Goal: Transaction & Acquisition: Purchase product/service

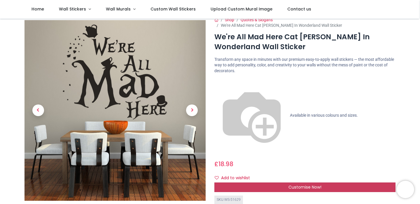
scroll to position [6, 0]
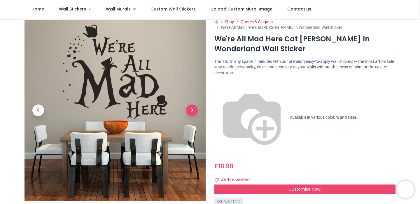
click at [190, 115] on span "Next" at bounding box center [192, 111] width 12 height 12
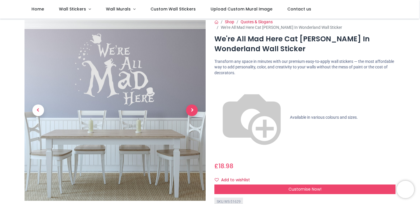
click at [190, 115] on span "Next" at bounding box center [192, 111] width 12 height 12
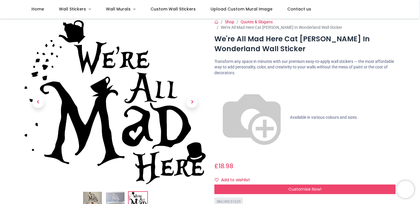
click at [191, 115] on link at bounding box center [191, 102] width 27 height 115
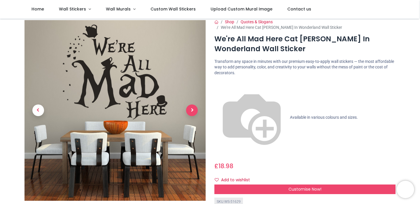
click at [191, 112] on span "Next" at bounding box center [192, 111] width 12 height 12
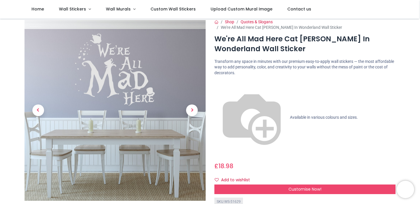
click at [235, 81] on div "Shop Quotes & Slogans We're All Mad Here Cat Alice In Wonderland Wall Sticker W…" at bounding box center [305, 156] width 190 height 275
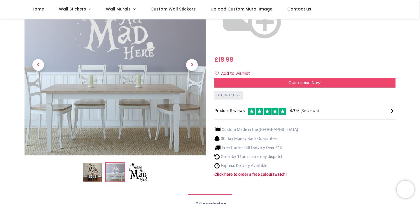
scroll to position [121, 0]
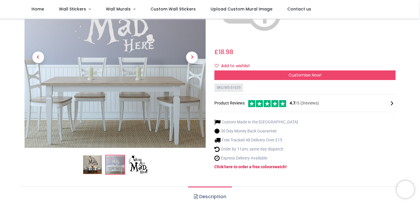
click at [145, 156] on img at bounding box center [138, 165] width 19 height 19
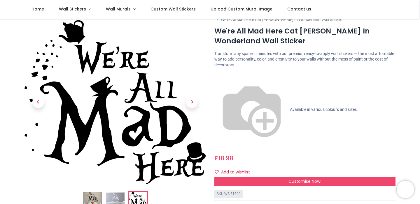
scroll to position [7, 0]
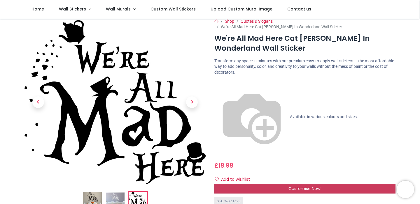
click at [254, 184] on div "Customise Now!" at bounding box center [304, 189] width 181 height 10
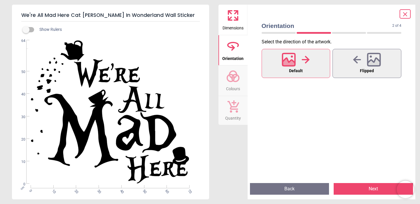
click at [233, 20] on icon at bounding box center [233, 15] width 14 height 14
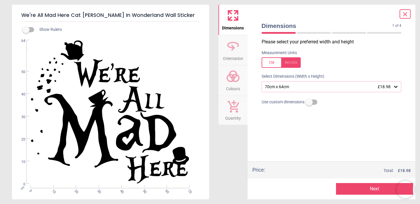
click at [317, 89] on div "70cm x 64cm £18.98" at bounding box center [332, 86] width 140 height 11
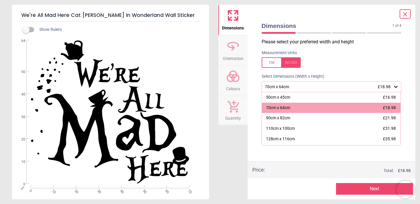
click at [358, 62] on label at bounding box center [332, 62] width 140 height 10
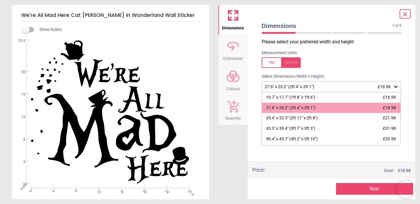
click at [265, 65] on div at bounding box center [281, 62] width 39 height 10
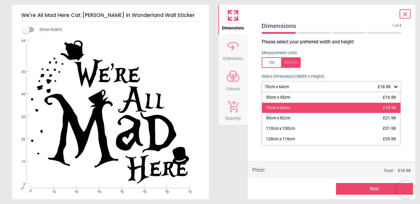
click at [320, 109] on div "70cm x 64cm £18.98" at bounding box center [331, 108] width 139 height 10
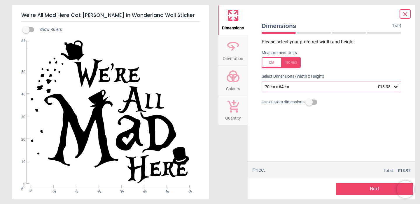
click at [332, 117] on div at bounding box center [331, 115] width 149 height 15
click at [357, 188] on button "Next" at bounding box center [374, 189] width 77 height 12
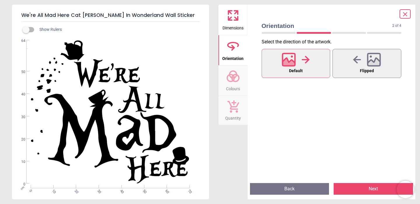
click at [354, 186] on button "Next" at bounding box center [373, 189] width 79 height 12
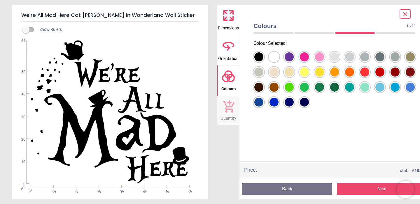
click at [366, 73] on div at bounding box center [364, 72] width 9 height 9
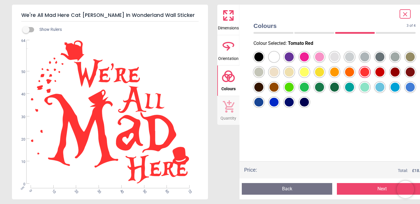
click at [258, 59] on div at bounding box center [258, 56] width 9 height 9
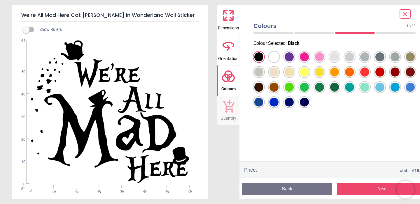
click at [304, 89] on div at bounding box center [304, 87] width 9 height 9
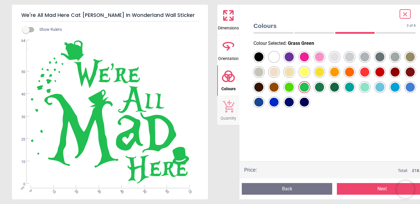
click at [259, 56] on div at bounding box center [258, 56] width 9 height 9
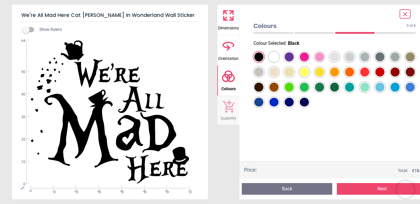
click at [368, 189] on button "Next" at bounding box center [382, 189] width 90 height 12
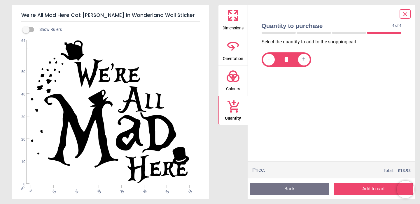
click at [367, 189] on button "Add to cart" at bounding box center [373, 189] width 79 height 12
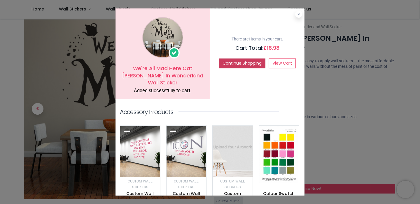
click at [250, 61] on button "Continue Shopping" at bounding box center [242, 64] width 47 height 10
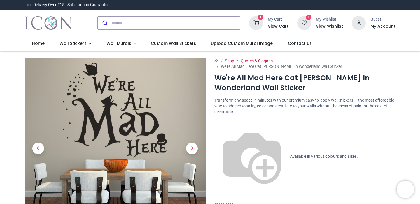
click at [272, 22] on div "My Cart" at bounding box center [278, 20] width 21 height 6
click at [260, 23] on icon at bounding box center [256, 23] width 14 height 14
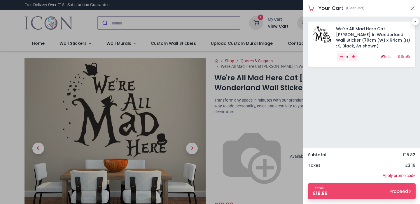
click at [285, 135] on div at bounding box center [210, 102] width 420 height 204
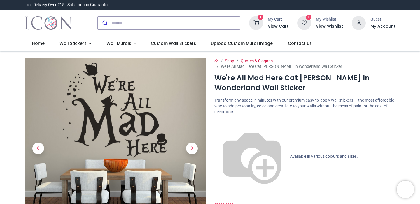
click at [270, 18] on div "My Cart" at bounding box center [278, 20] width 21 height 6
click at [260, 25] on icon at bounding box center [256, 23] width 14 height 14
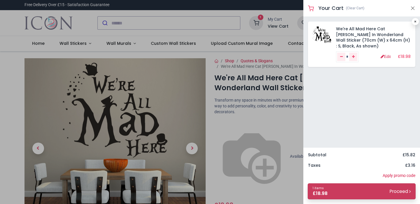
click at [342, 194] on link "1 items £ 18.98 Proceed" at bounding box center [362, 192] width 108 height 16
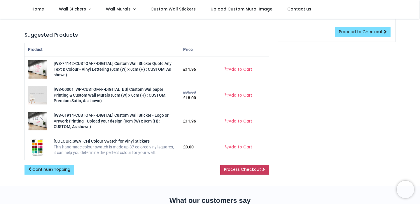
scroll to position [129, 0]
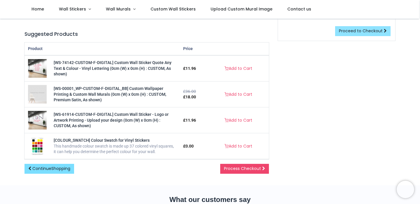
click at [371, 32] on span "Proceed to Checkout" at bounding box center [361, 31] width 44 height 6
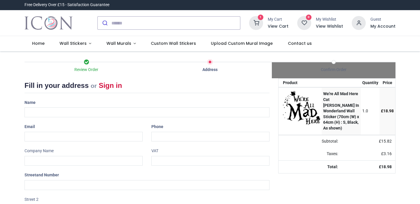
select select "***"
type input "**********"
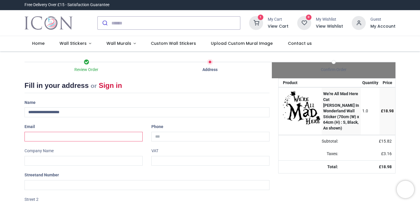
type input "**********"
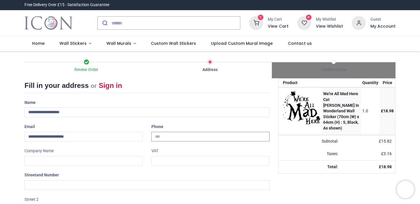
type input "**********"
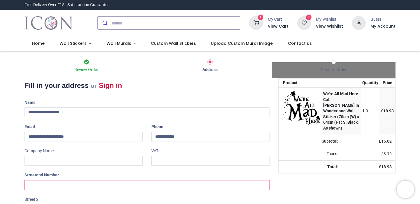
type input "**********"
type input "*******"
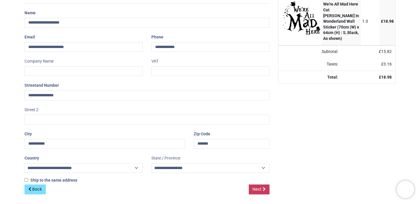
click at [259, 188] on span "Next" at bounding box center [257, 190] width 9 height 6
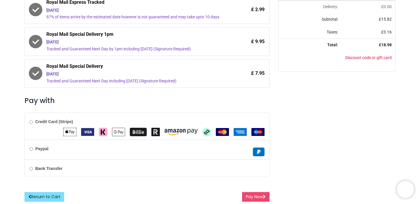
scroll to position [143, 0]
click at [249, 195] on button "Pay Now" at bounding box center [255, 197] width 27 height 10
